Goal: Check status: Check status

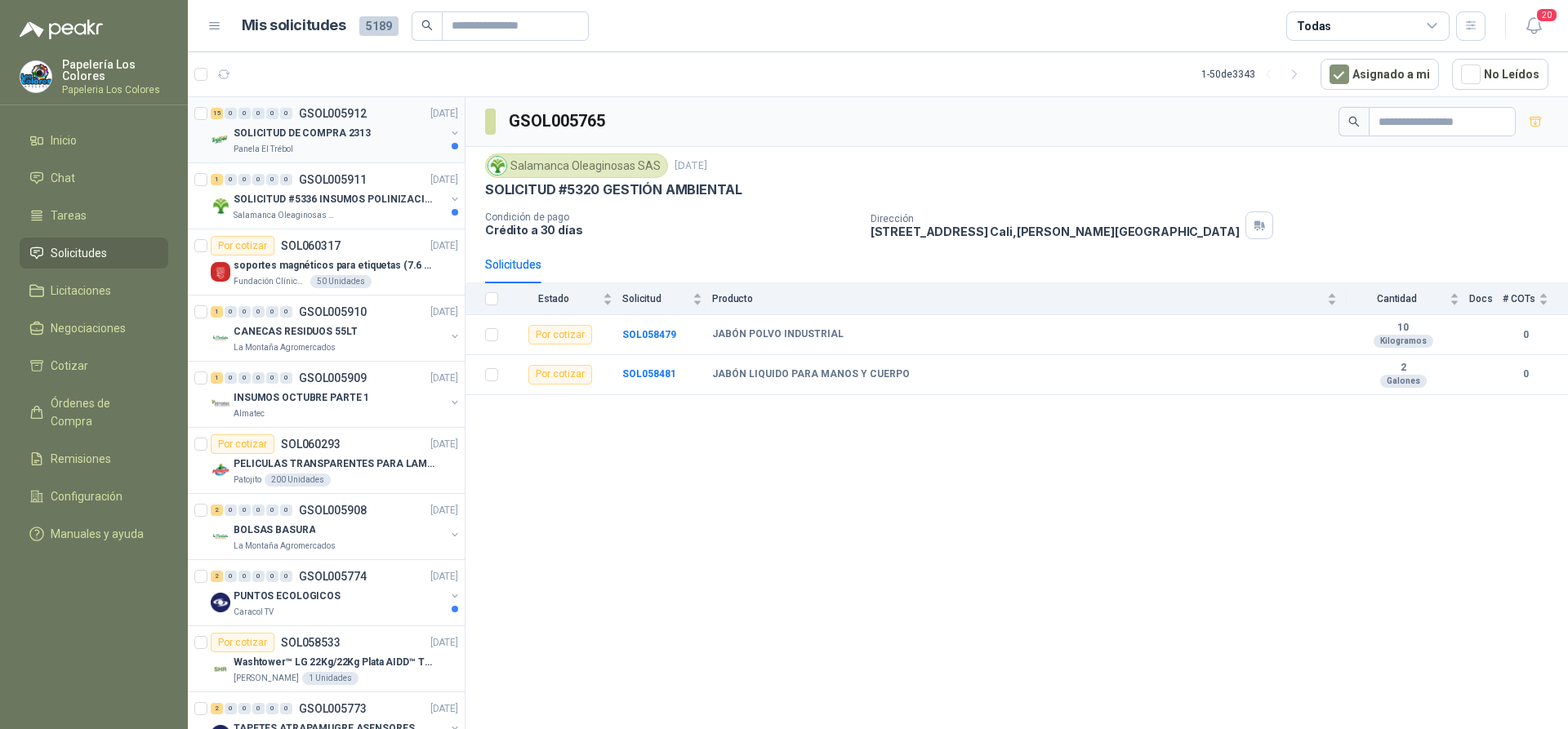
click at [387, 134] on div "SOLICITUD DE COMPRA 2313" at bounding box center [339, 133] width 212 height 20
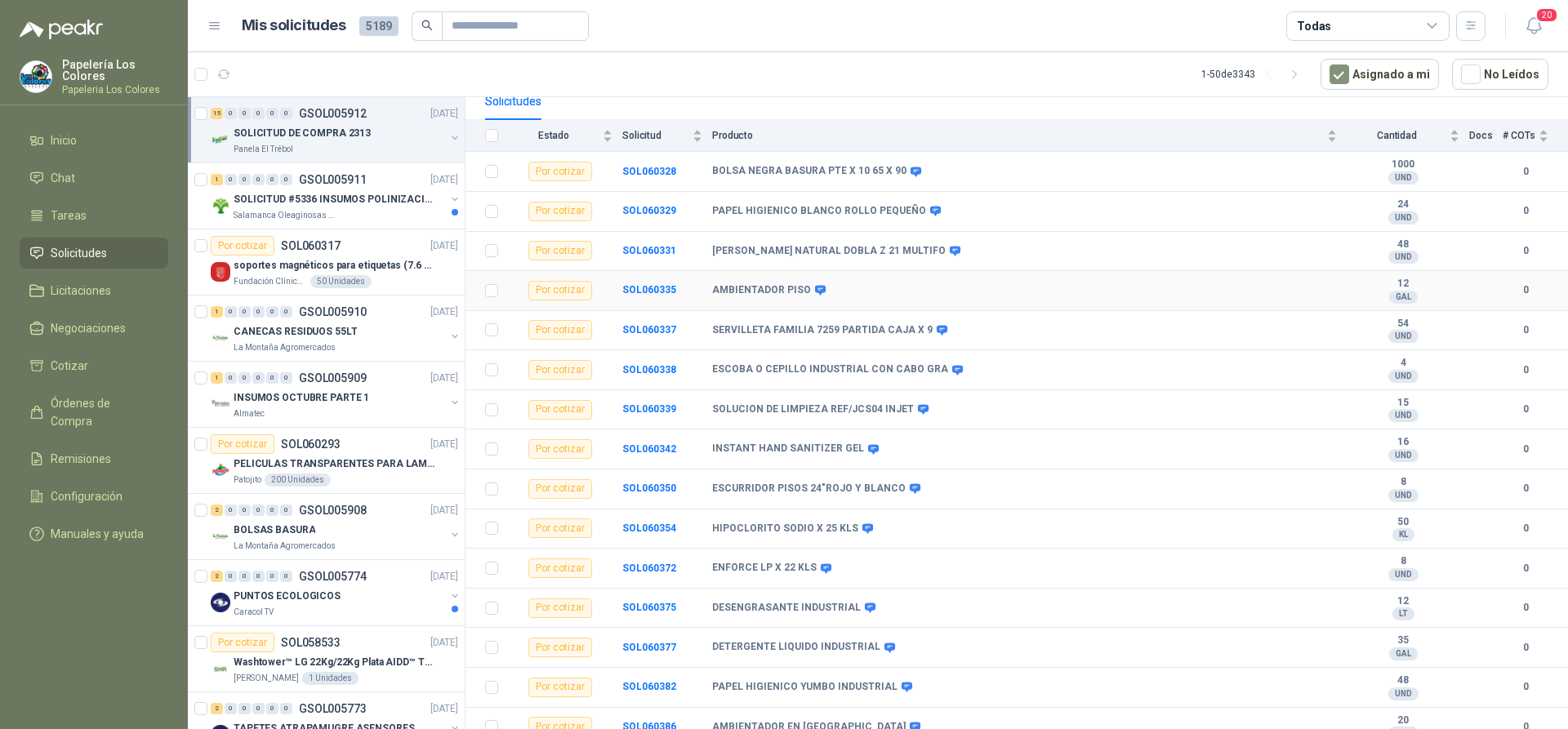
scroll to position [175, 0]
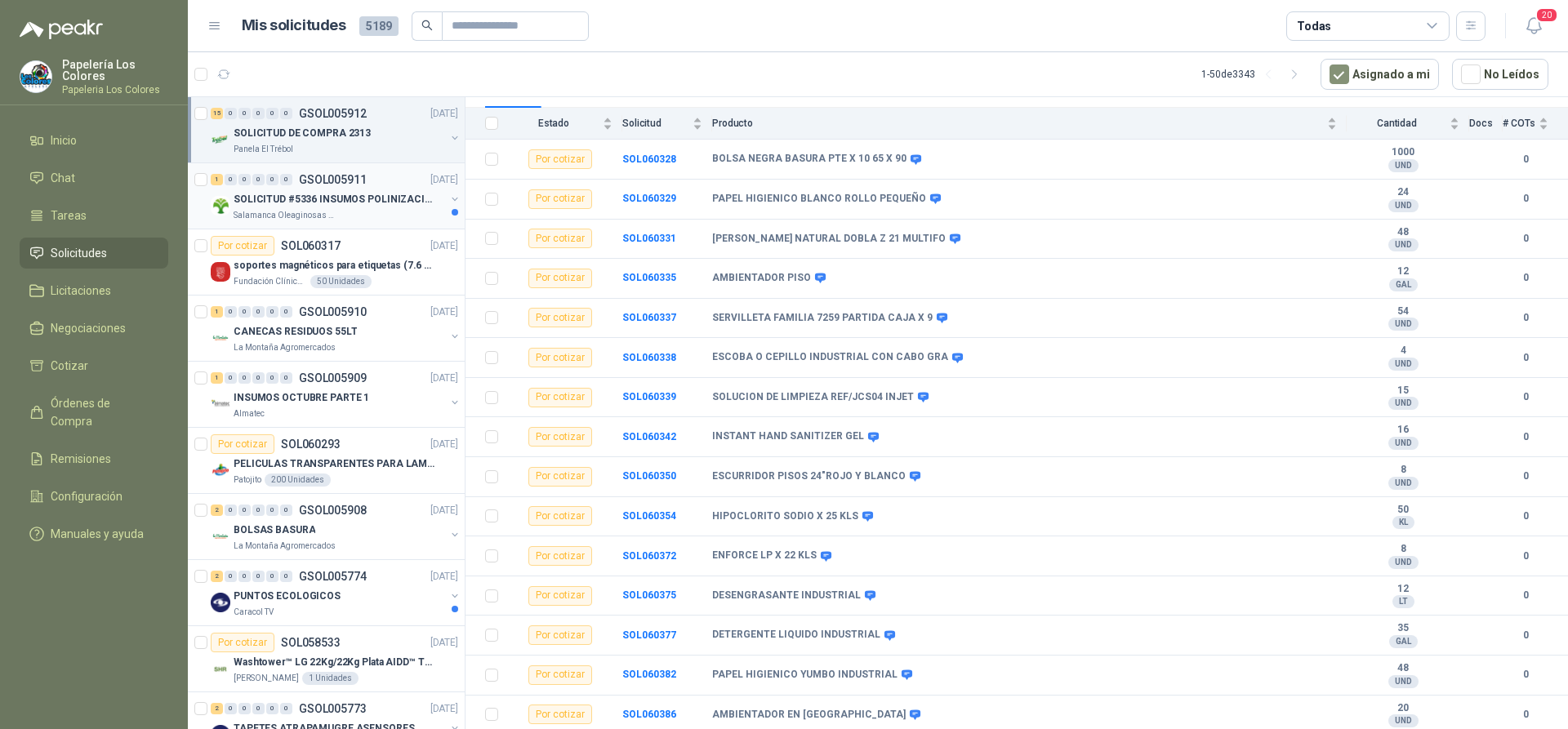
click at [382, 172] on div "1 0 0 0 0 0 GSOL005911 [DATE]" at bounding box center [336, 179] width 250 height 20
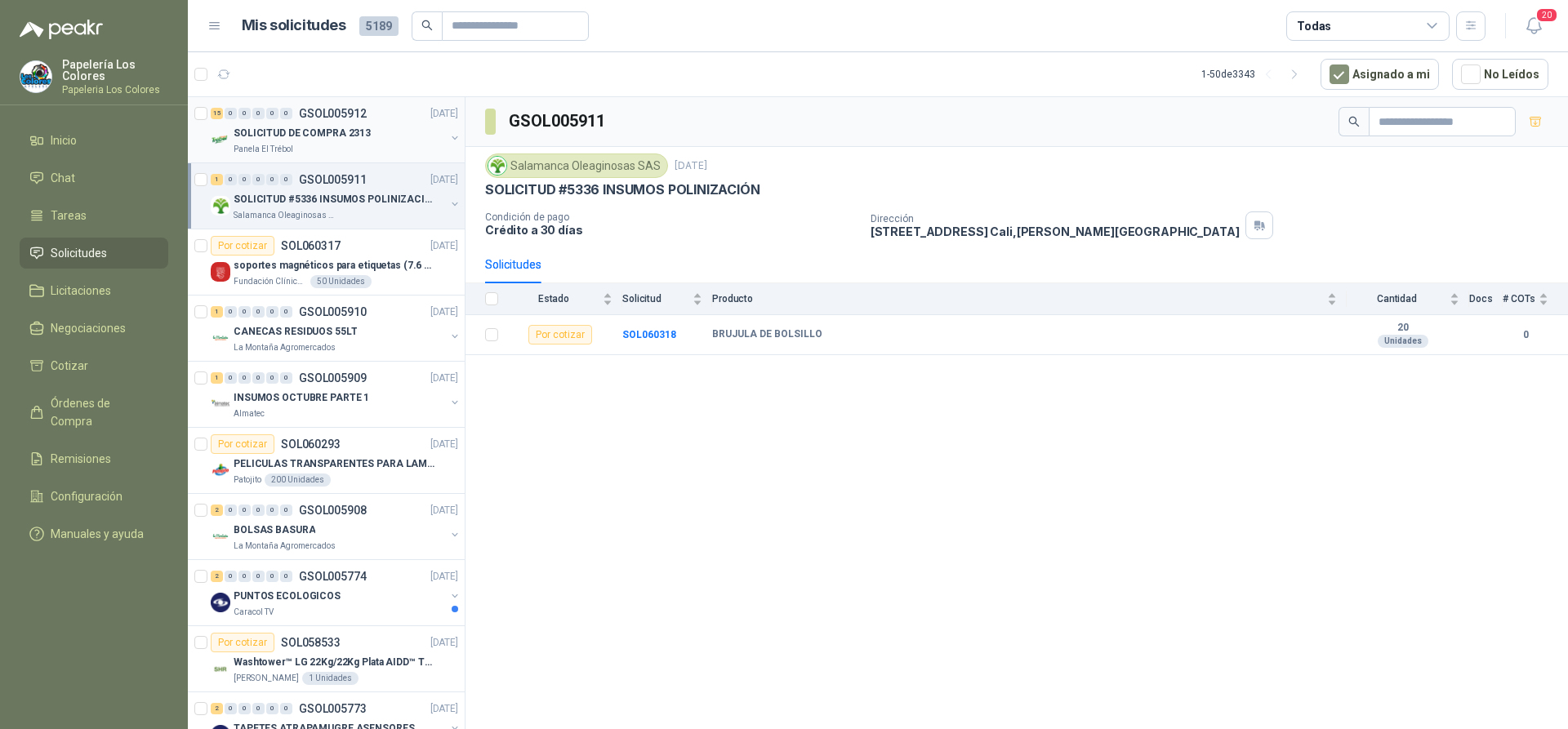
click at [403, 126] on div "SOLICITUD DE COMPRA 2313" at bounding box center [339, 133] width 212 height 20
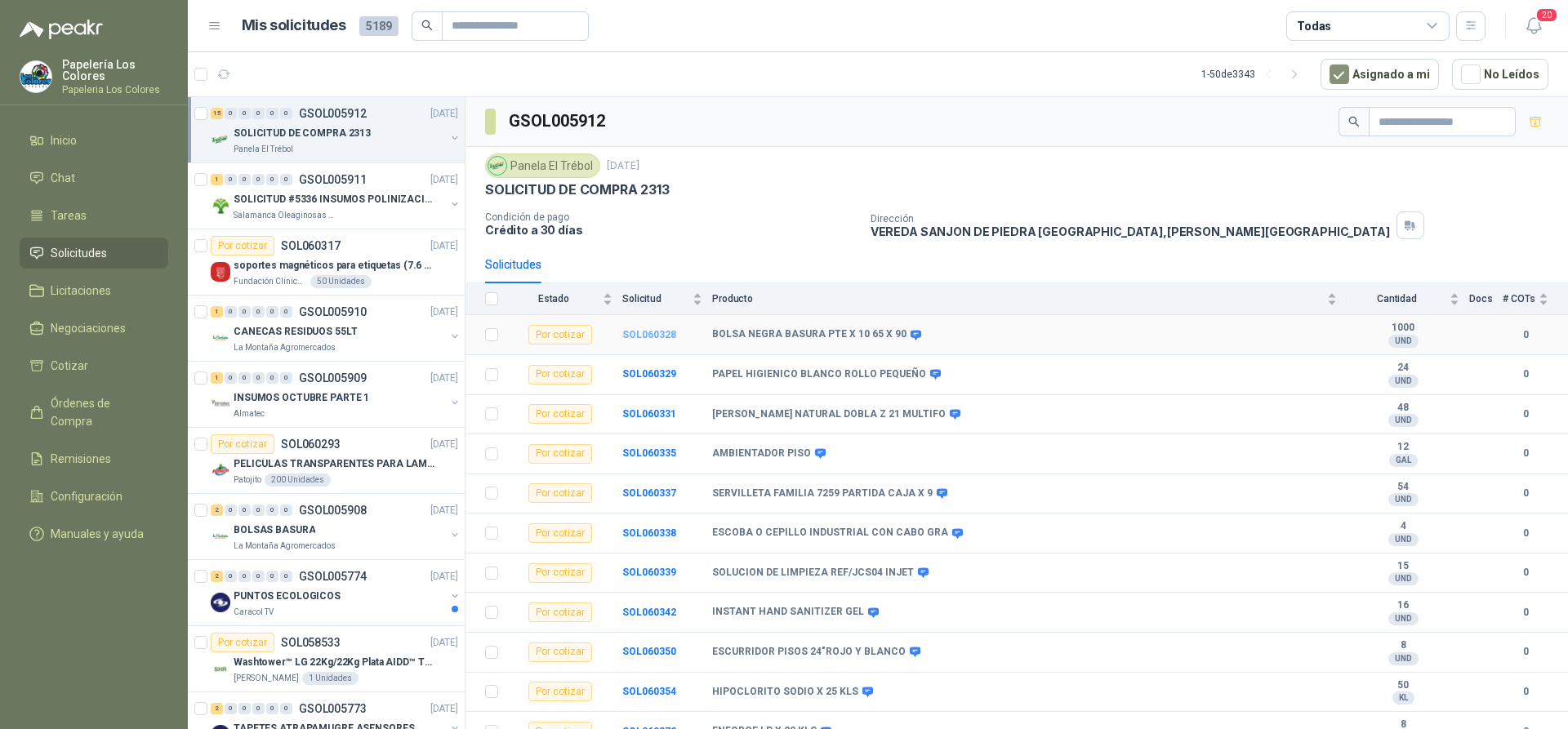
click at [637, 335] on b "SOL060328" at bounding box center [648, 335] width 54 height 12
